Goal: Answer question/provide support

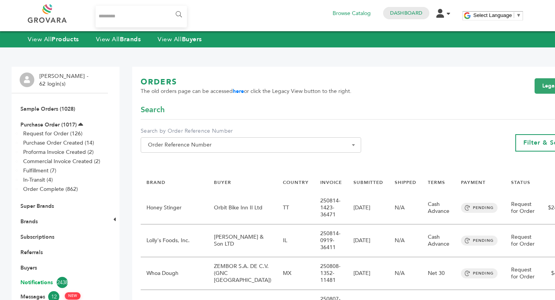
click at [39, 282] on link "Notifications 2438" at bounding box center [59, 282] width 79 height 11
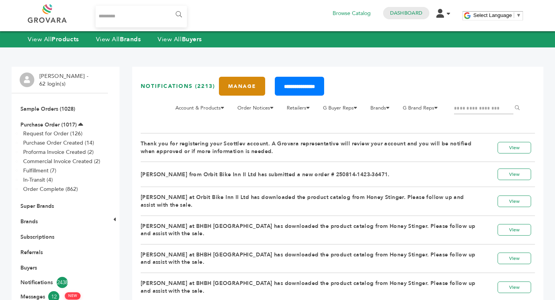
click at [234, 89] on link "Manage" at bounding box center [242, 86] width 46 height 19
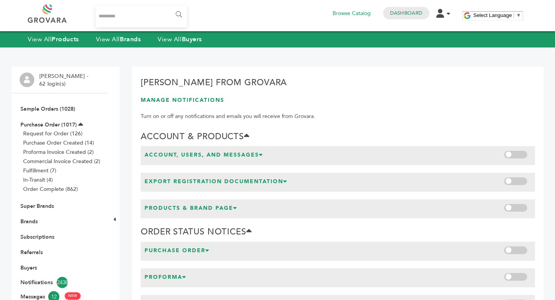
click at [515, 155] on span at bounding box center [516, 155] width 23 height 8
click at [515, 184] on span at bounding box center [516, 181] width 23 height 8
click at [518, 211] on span at bounding box center [516, 208] width 23 height 8
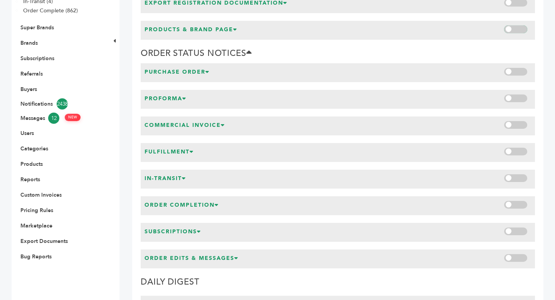
scroll to position [230, 0]
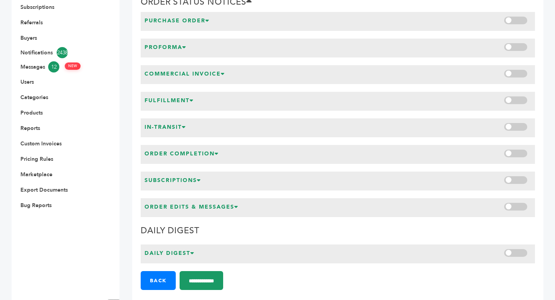
click at [524, 20] on span at bounding box center [516, 21] width 23 height 8
click at [522, 54] on div "Proforma" at bounding box center [338, 48] width 395 height 19
click at [522, 52] on div at bounding box center [518, 47] width 27 height 11
click at [522, 48] on span at bounding box center [516, 47] width 23 height 8
click at [519, 78] on div at bounding box center [518, 74] width 27 height 11
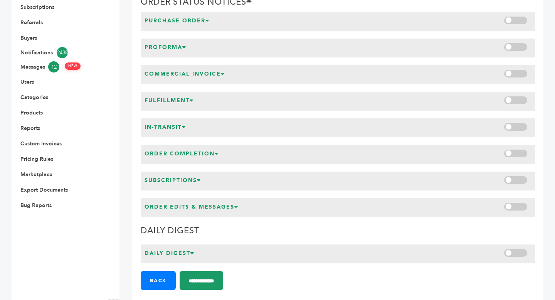
click at [520, 68] on div "Commercial Invoice" at bounding box center [338, 74] width 395 height 19
click at [520, 73] on span at bounding box center [516, 74] width 23 height 8
click at [517, 100] on span at bounding box center [516, 100] width 23 height 8
click at [517, 127] on span at bounding box center [516, 127] width 23 height 8
click at [517, 151] on span at bounding box center [516, 154] width 23 height 8
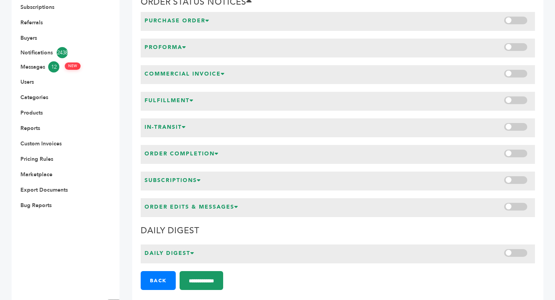
click at [517, 180] on span at bounding box center [516, 180] width 23 height 8
click at [517, 204] on span at bounding box center [516, 207] width 23 height 8
click at [516, 253] on span at bounding box center [516, 253] width 23 height 8
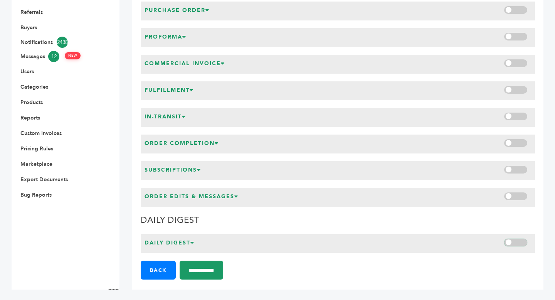
scroll to position [241, 0]
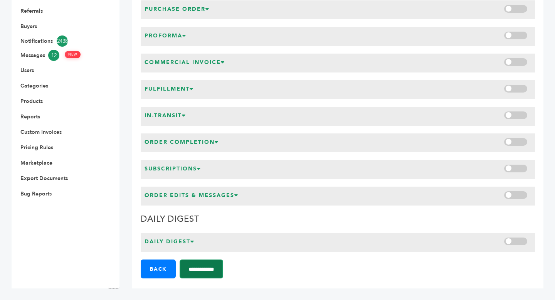
click at [223, 267] on input "**********" at bounding box center [202, 269] width 44 height 19
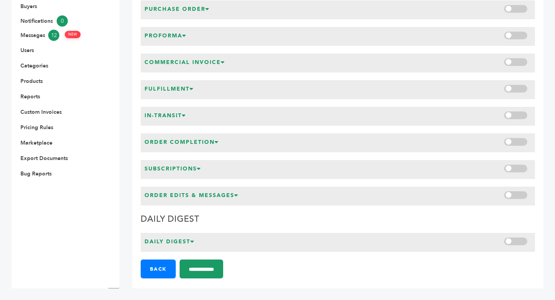
scroll to position [241, 0]
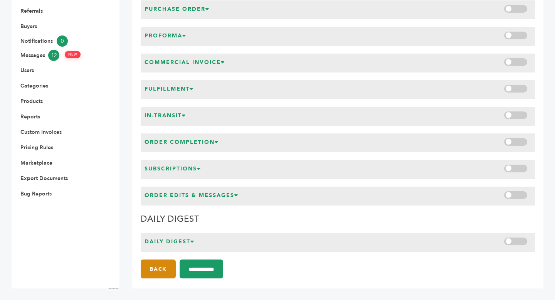
click at [165, 263] on link "Back" at bounding box center [158, 269] width 35 height 19
click at [29, 71] on link "Users" at bounding box center [27, 70] width 14 height 7
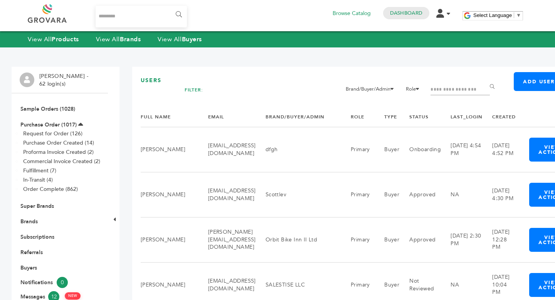
click at [486, 91] on input "Filter by keywords" at bounding box center [460, 89] width 59 height 11
type input "***"
click at [485, 79] on input "******" at bounding box center [493, 86] width 17 height 15
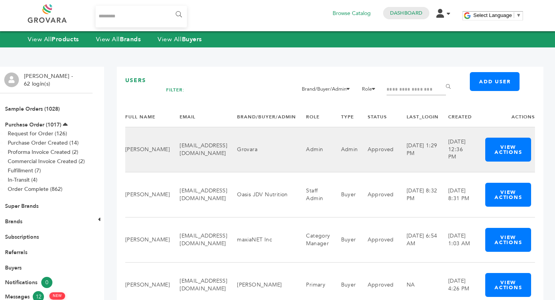
scroll to position [0, 68]
click at [506, 149] on button "View Actions" at bounding box center [509, 150] width 46 height 24
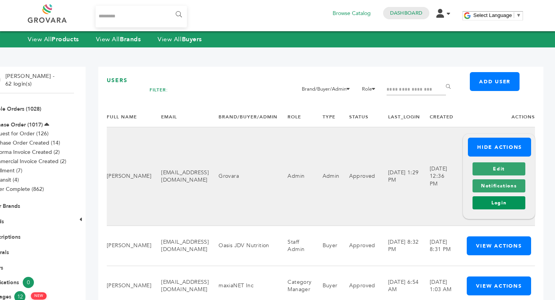
click at [524, 202] on link "Login" at bounding box center [499, 202] width 53 height 13
